Goal: Information Seeking & Learning: Understand process/instructions

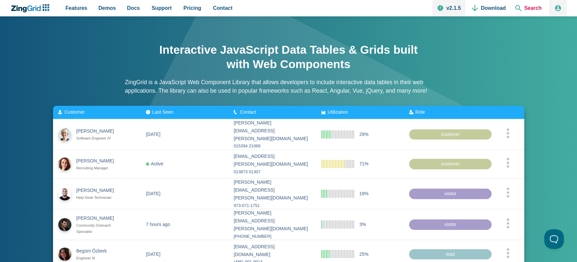
click at [536, 7] on span "Search" at bounding box center [529, 8] width 32 height 16
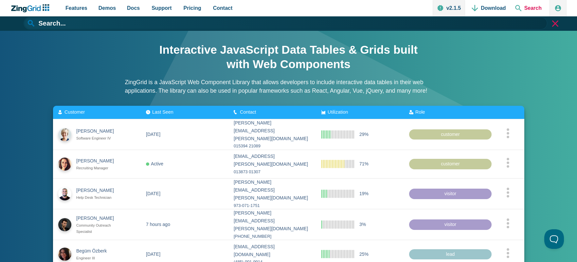
click at [535, 7] on span "Search" at bounding box center [529, 8] width 32 height 16
paste input "https://www.zinggrid.com/"
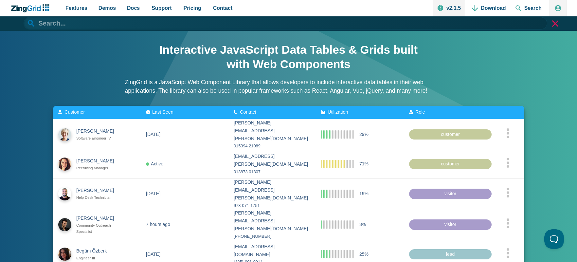
type input "https://www.zinggrid.com/"
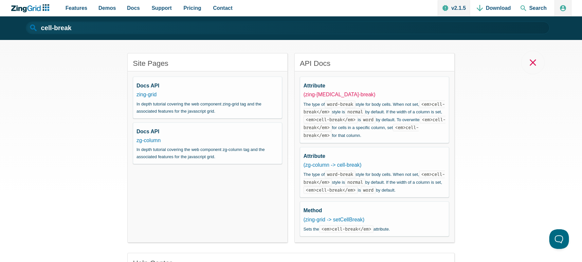
click at [329, 92] on link "(zing-grid -> cell-break)" at bounding box center [340, 95] width 72 height 6
type input "cell-break"
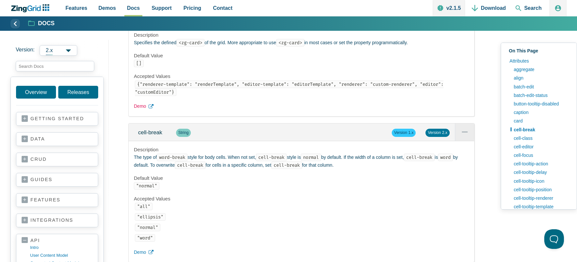
scroll to position [1473, 0]
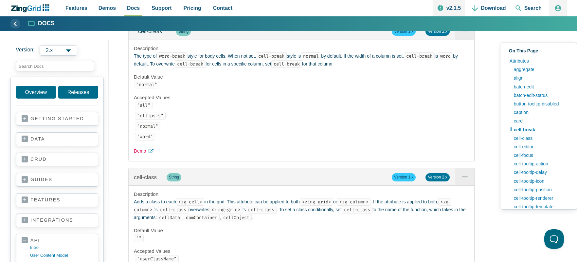
click at [137, 153] on span "Demo" at bounding box center [140, 151] width 12 height 8
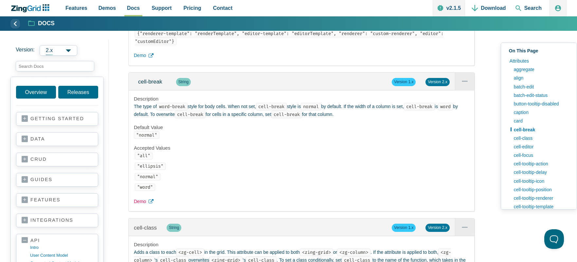
scroll to position [1423, 0]
click at [145, 201] on span "Demo" at bounding box center [140, 201] width 12 height 8
